Goal: Information Seeking & Learning: Learn about a topic

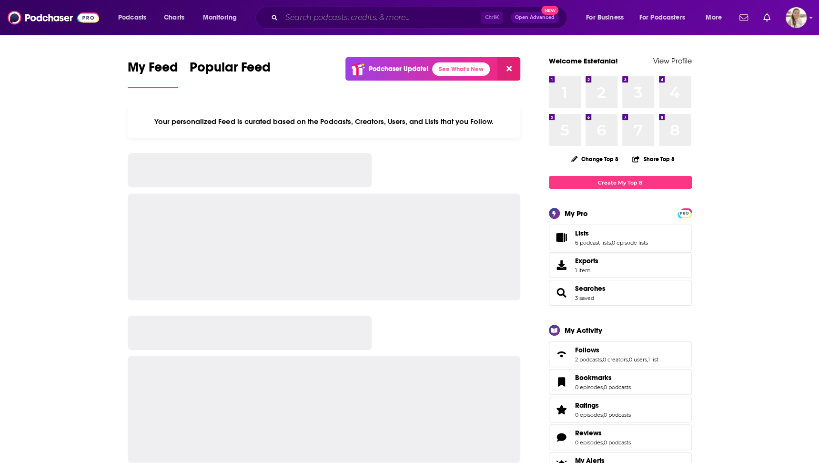
click at [325, 19] on input "Search podcasts, credits, & more..." at bounding box center [381, 17] width 199 height 15
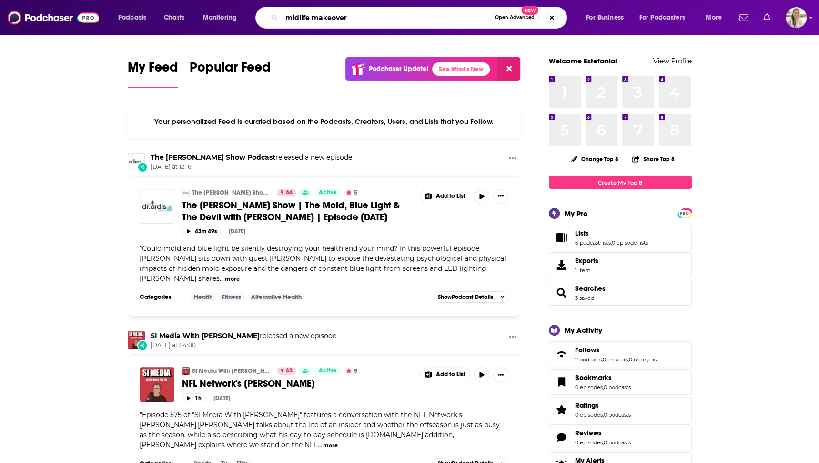
type input "midlife makeover"
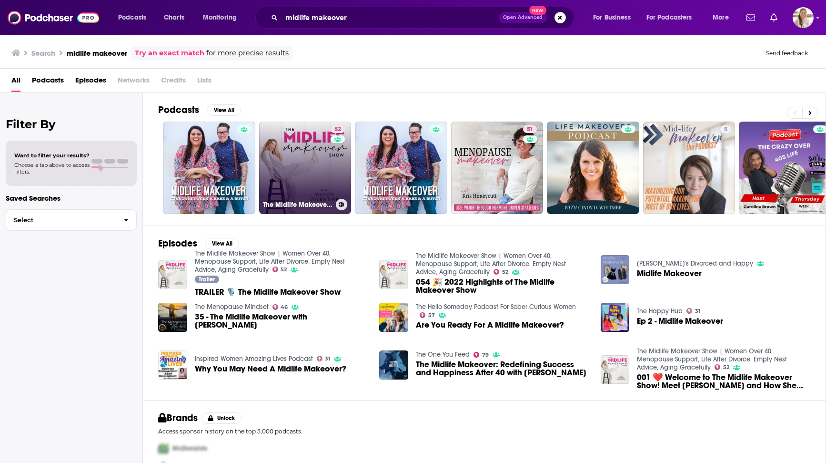
click at [304, 163] on link "52 The Midlife Makeover Show | Women Over 40, Menopause Support, Life After Div…" at bounding box center [305, 168] width 92 height 92
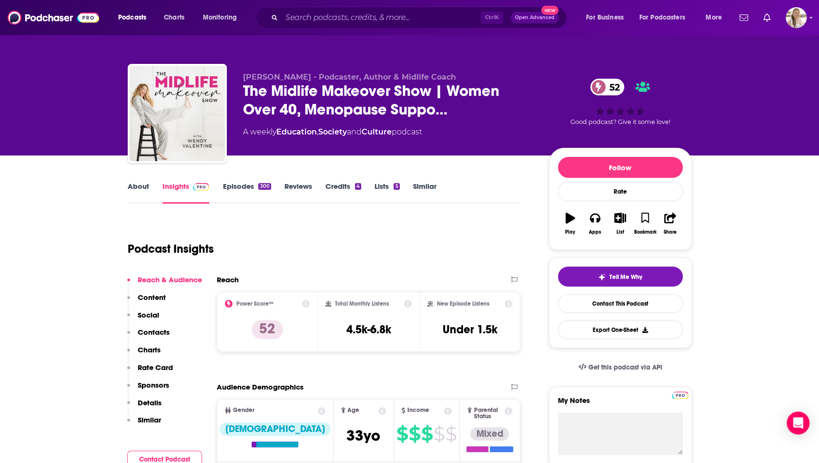
click at [82, 89] on div "[PERSON_NAME] - Podcaster, Author & Midlife Coach The Midlife Makeover Show | W…" at bounding box center [409, 77] width 819 height 155
click at [132, 184] on link "About" at bounding box center [138, 193] width 21 height 22
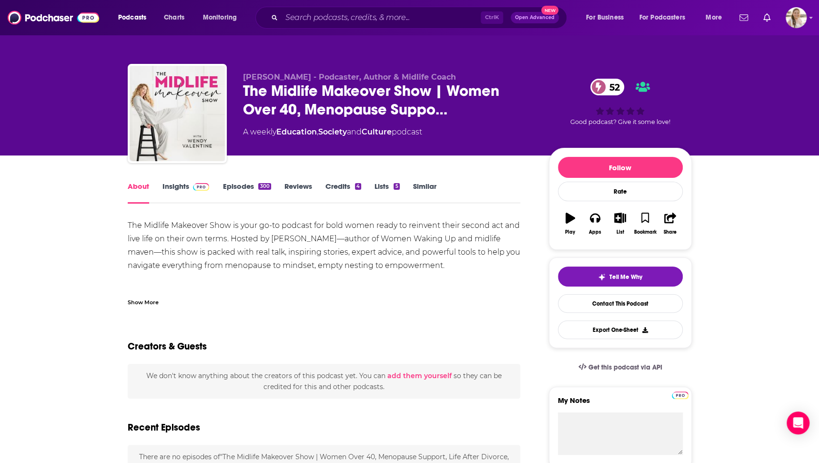
scroll to position [16, 0]
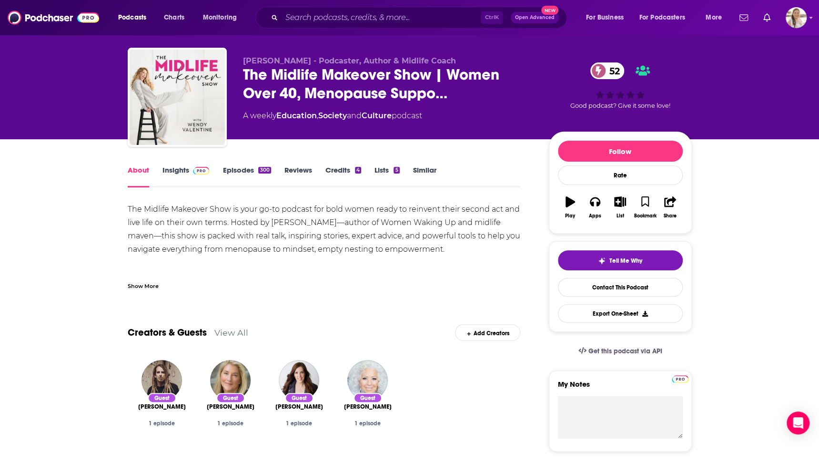
drag, startPoint x: 126, startPoint y: 206, endPoint x: 463, endPoint y: 248, distance: 339.1
copy div "The Midlife Makeover Show is your go-to podcast for bold women ready to reinven…"
click at [200, 168] on img at bounding box center [201, 171] width 17 height 8
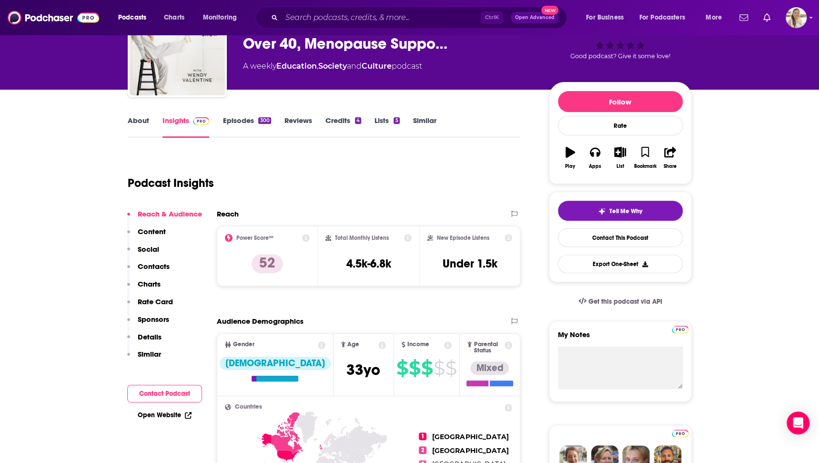
scroll to position [67, 0]
